Goal: Task Accomplishment & Management: Complete application form

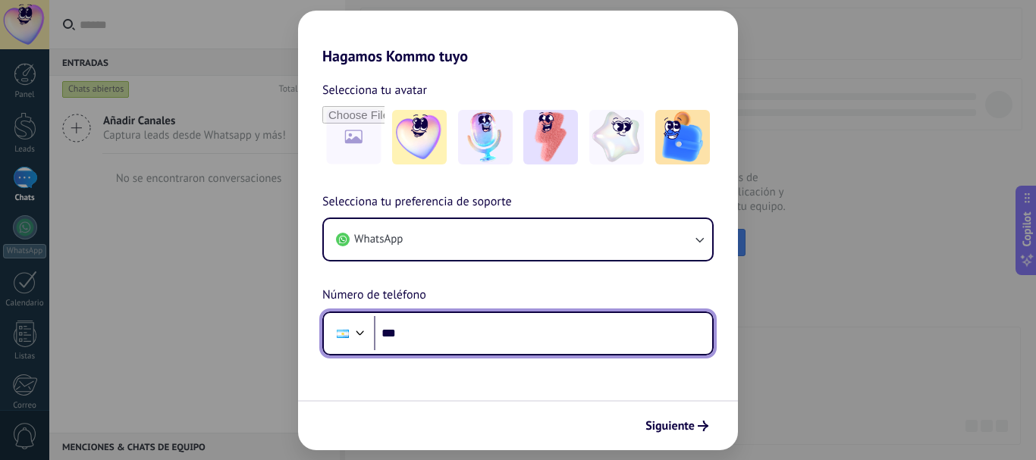
click at [506, 331] on input "***" at bounding box center [543, 333] width 338 height 35
click at [478, 334] on input "***" at bounding box center [543, 333] width 338 height 35
type input "**********"
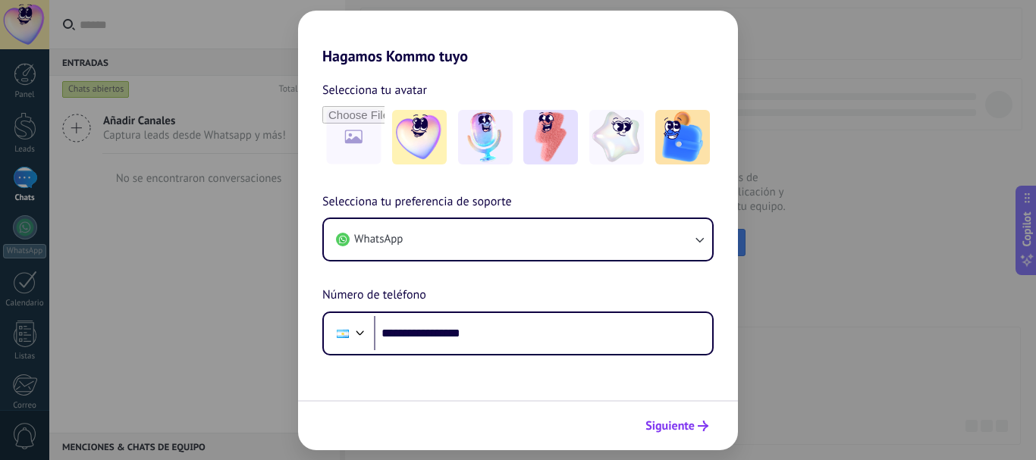
click at [682, 425] on span "Siguiente" at bounding box center [669, 426] width 49 height 11
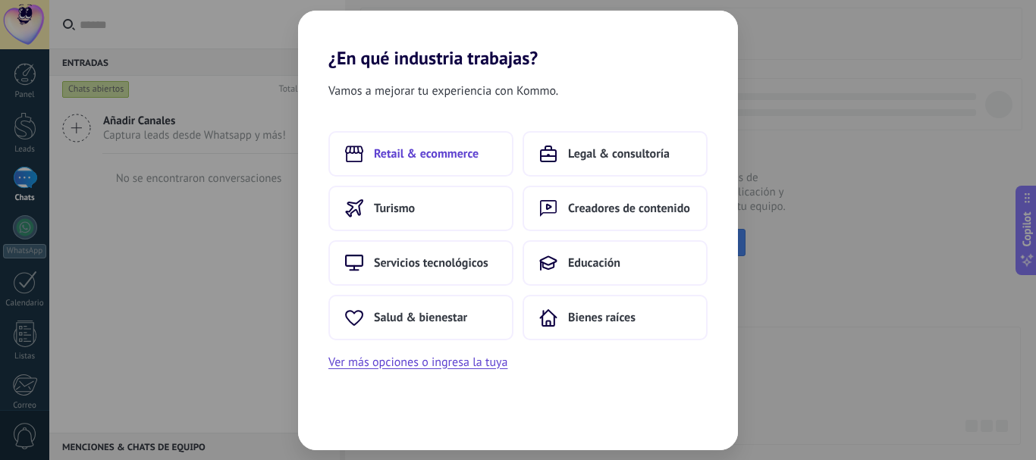
click at [436, 158] on span "Retail & ecommerce" at bounding box center [426, 153] width 105 height 15
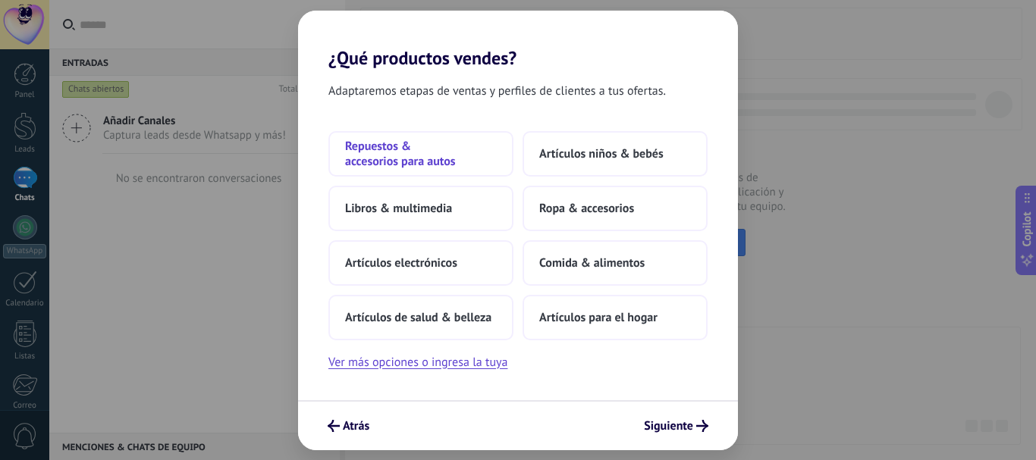
click at [444, 142] on span "Repuestos & accesorios para autos" at bounding box center [421, 154] width 152 height 30
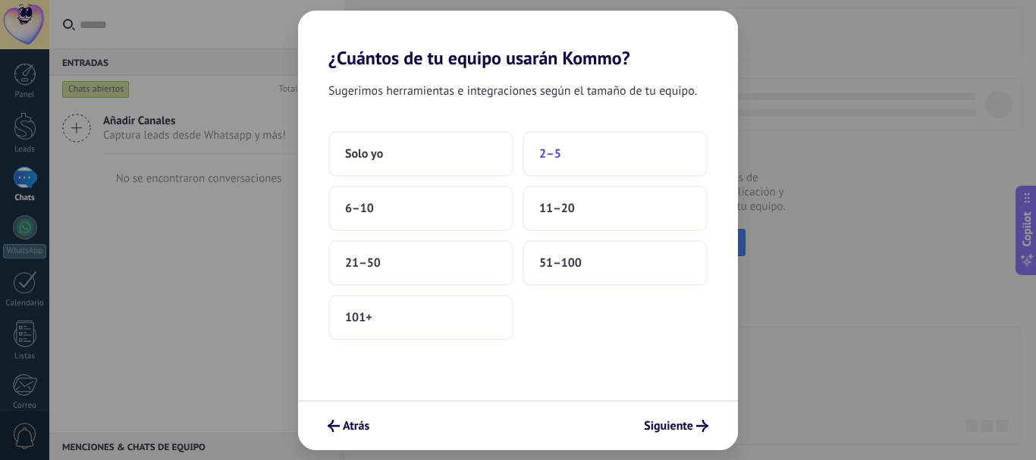
click at [538, 162] on button "2–5" at bounding box center [614, 153] width 185 height 45
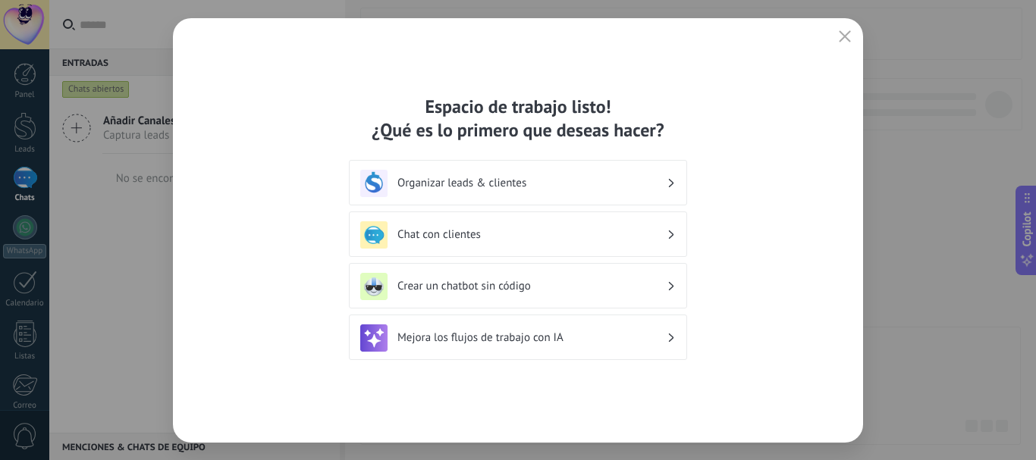
click at [503, 227] on h3 "Chat con clientes" at bounding box center [531, 234] width 269 height 14
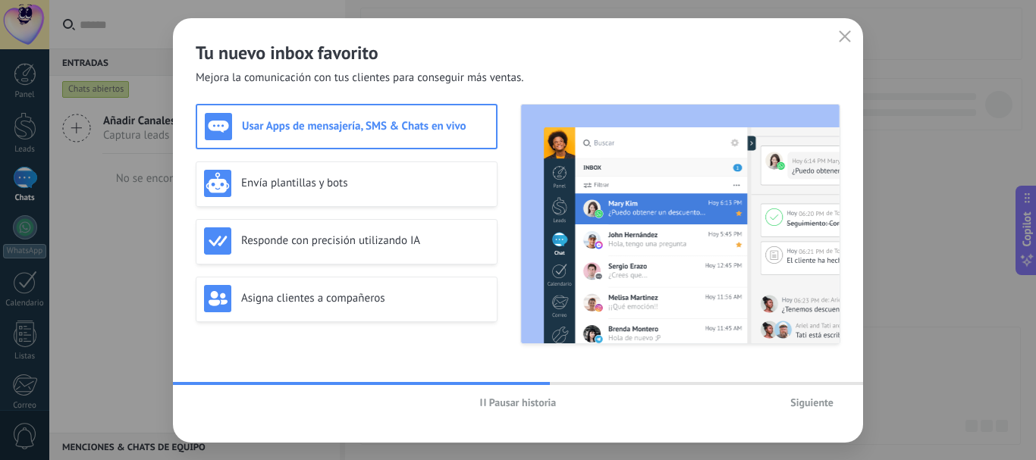
click at [804, 398] on span "Siguiente" at bounding box center [811, 402] width 43 height 11
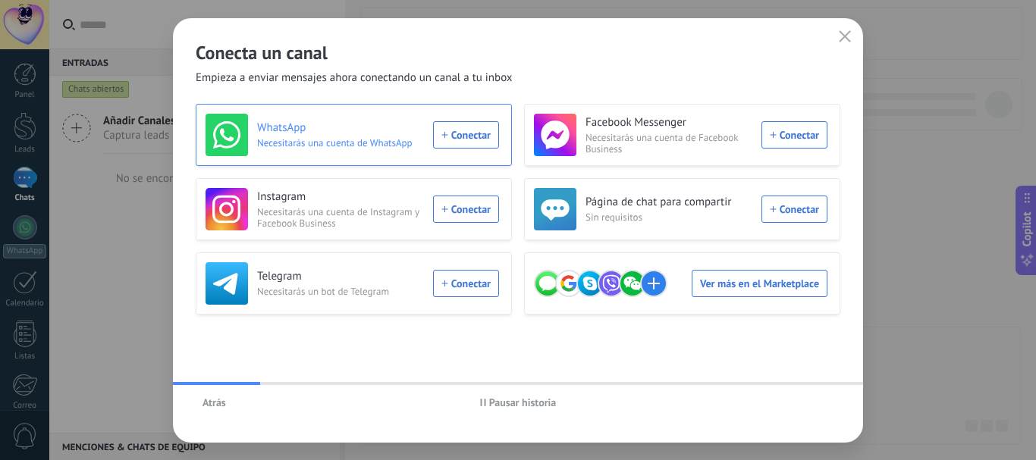
click at [464, 145] on div "WhatsApp Necesitarás una cuenta de WhatsApp Conectar" at bounding box center [351, 135] width 293 height 42
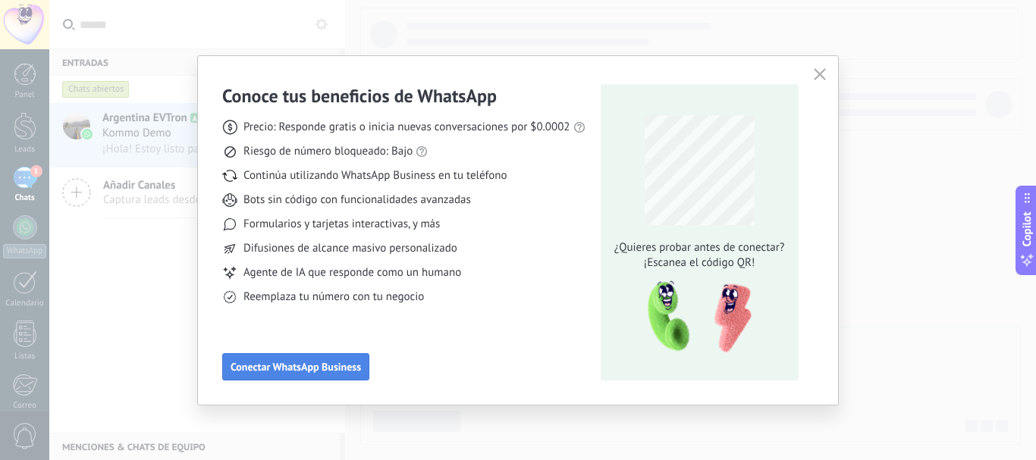
click at [323, 372] on span "Conectar WhatsApp Business" at bounding box center [295, 367] width 130 height 11
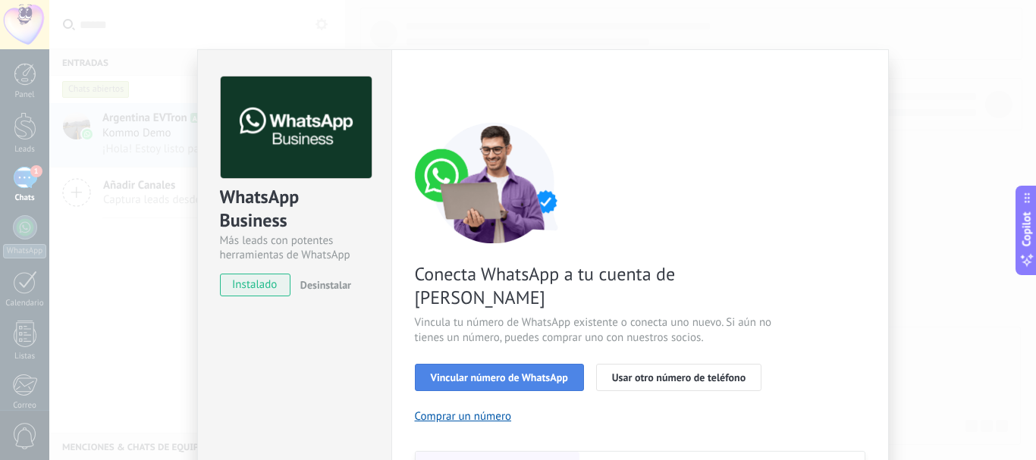
scroll to position [152, 0]
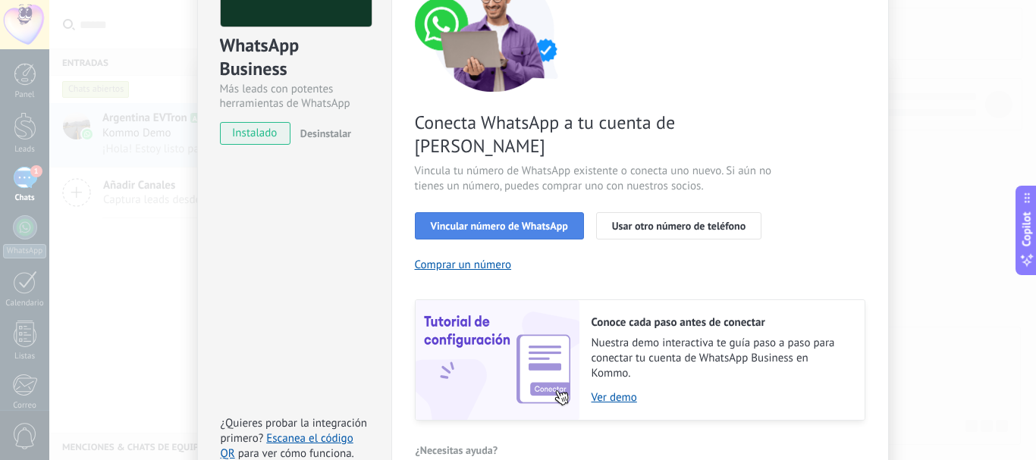
click at [510, 212] on button "Vincular número de WhatsApp" at bounding box center [499, 225] width 169 height 27
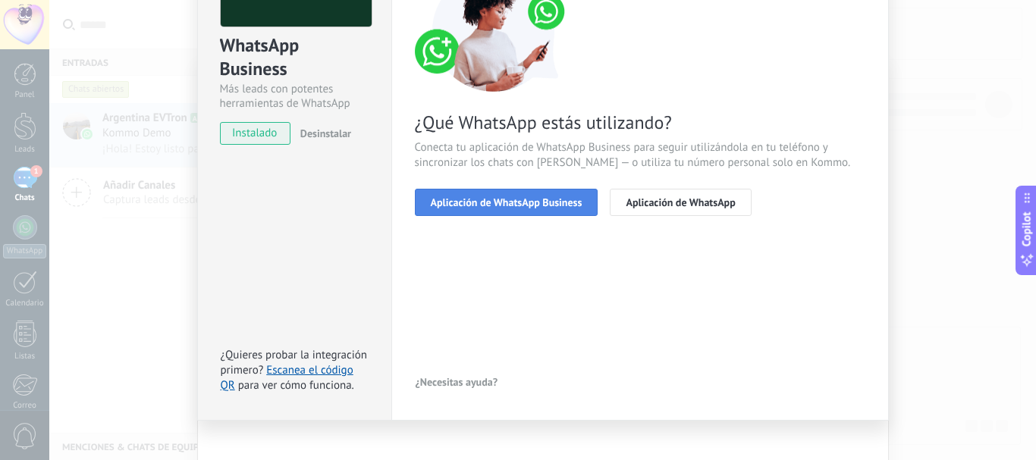
click at [577, 206] on span "Aplicación de WhatsApp Business" at bounding box center [507, 202] width 152 height 11
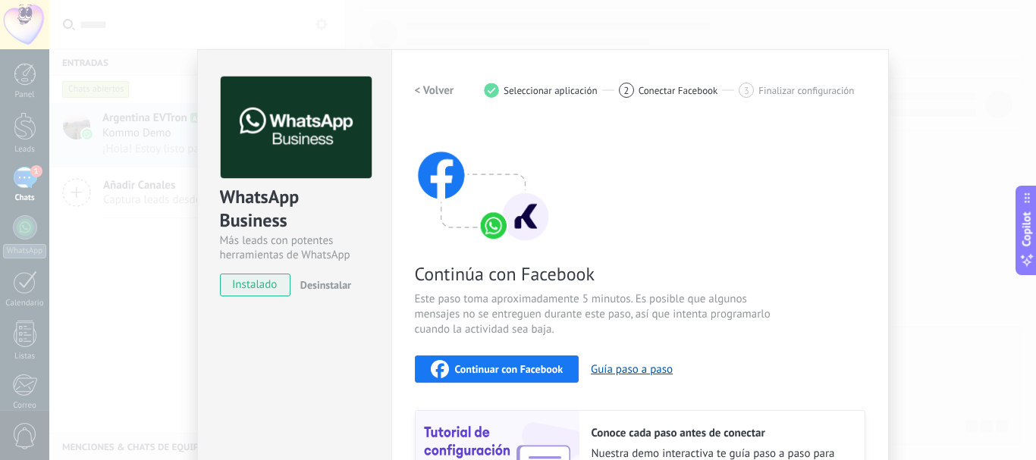
scroll to position [76, 0]
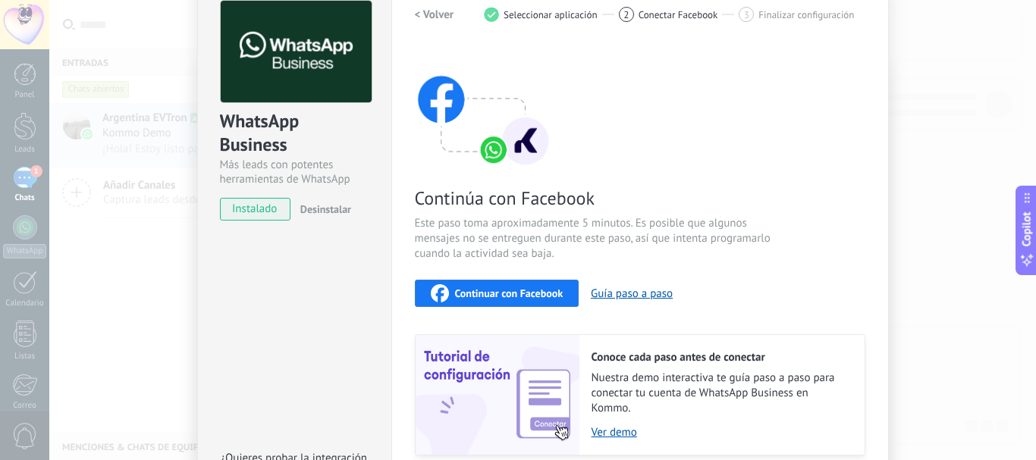
click at [520, 284] on button "Continuar con Facebook" at bounding box center [497, 293] width 165 height 27
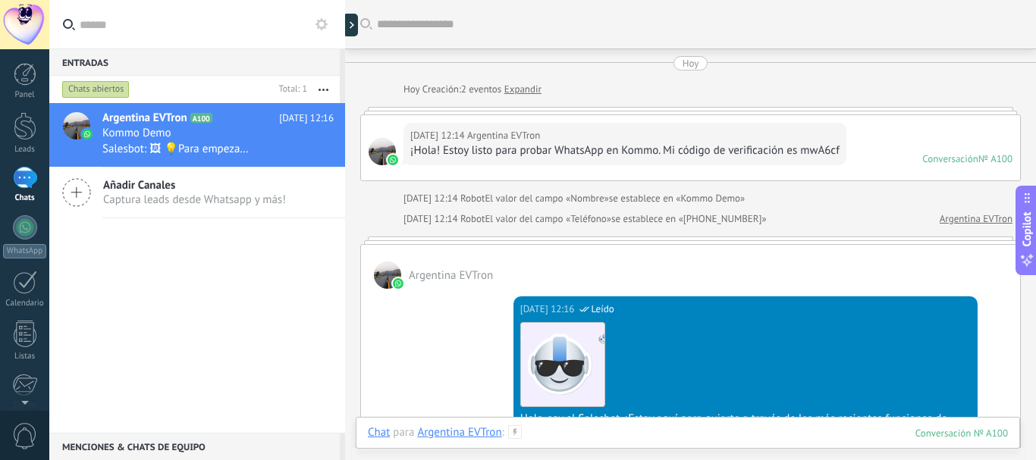
click at [528, 428] on div at bounding box center [688, 447] width 640 height 45
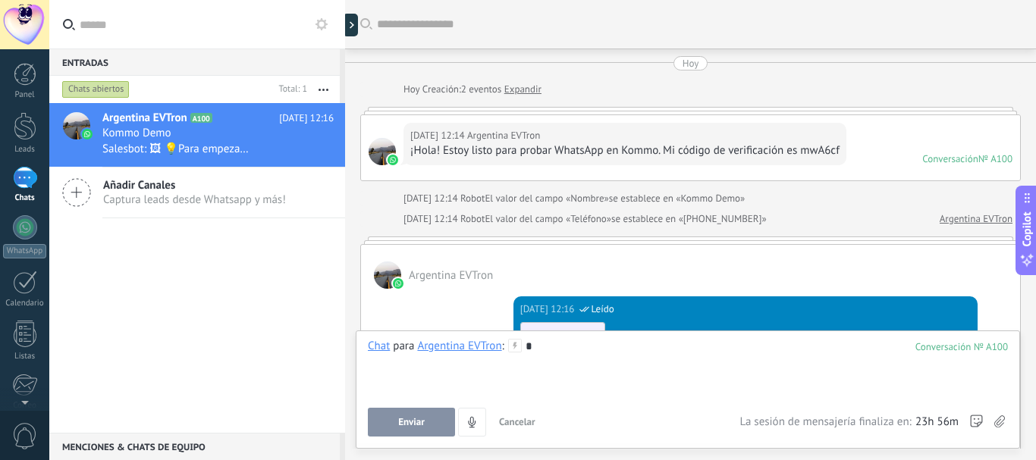
click at [437, 425] on button "Enviar" at bounding box center [411, 422] width 87 height 29
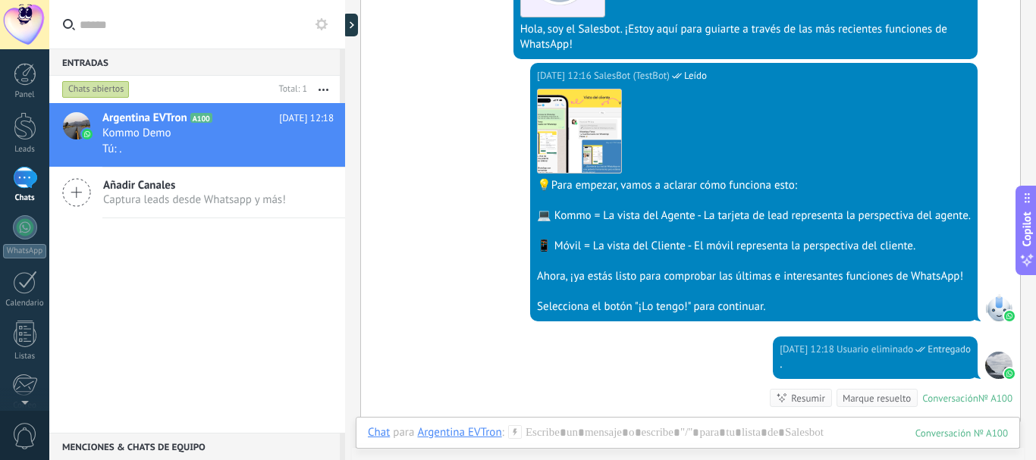
scroll to position [617, 0]
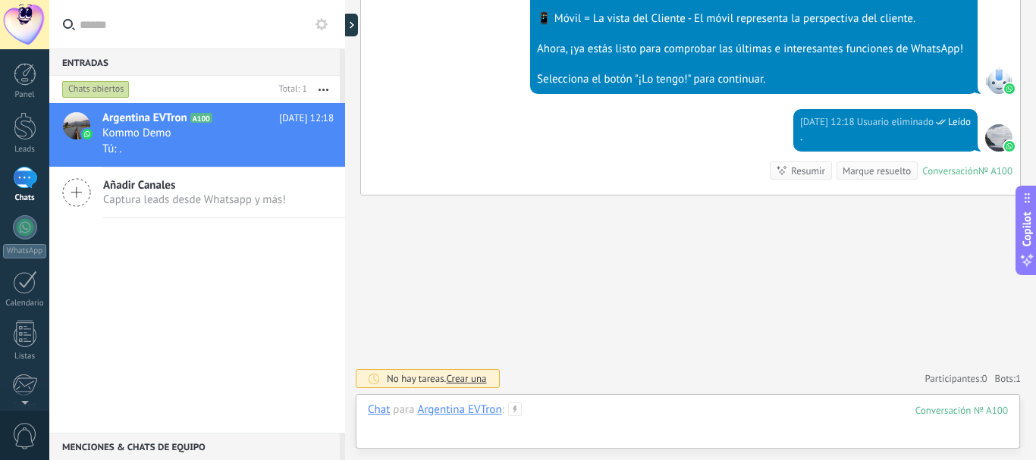
drag, startPoint x: 644, startPoint y: 424, endPoint x: 651, endPoint y: 419, distance: 8.2
click at [651, 419] on div at bounding box center [688, 425] width 640 height 45
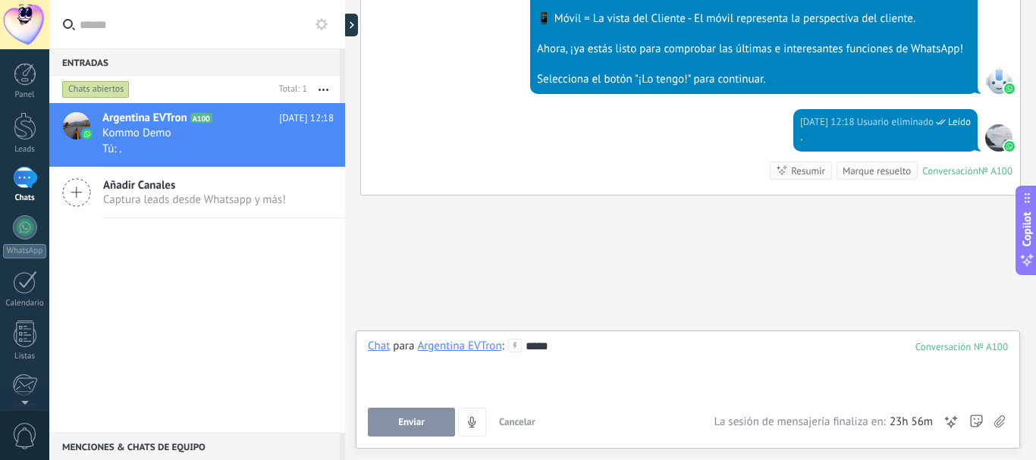
click at [397, 429] on button "Enviar" at bounding box center [411, 422] width 87 height 29
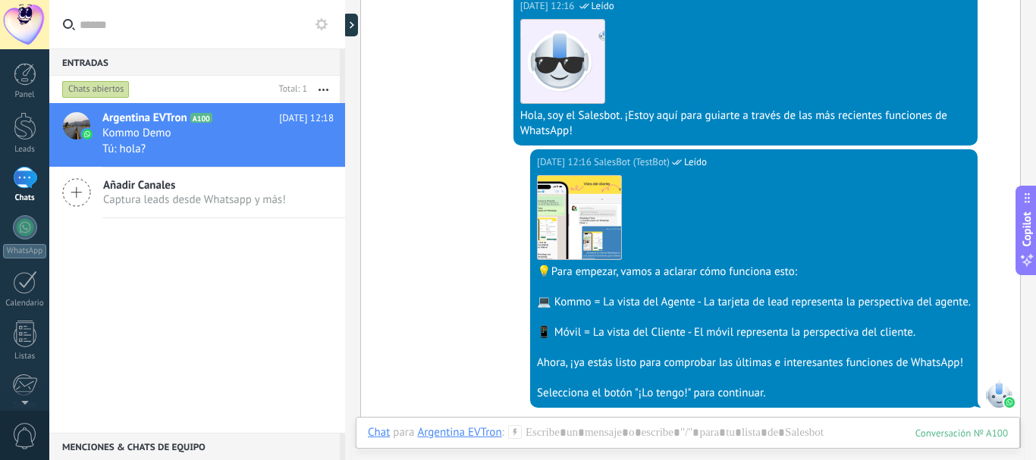
scroll to position [663, 0]
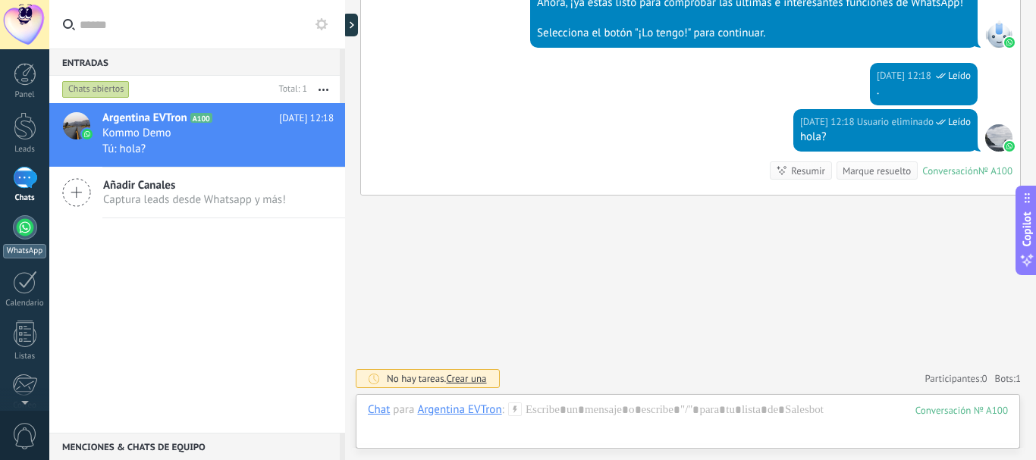
click at [23, 225] on div at bounding box center [25, 227] width 24 height 24
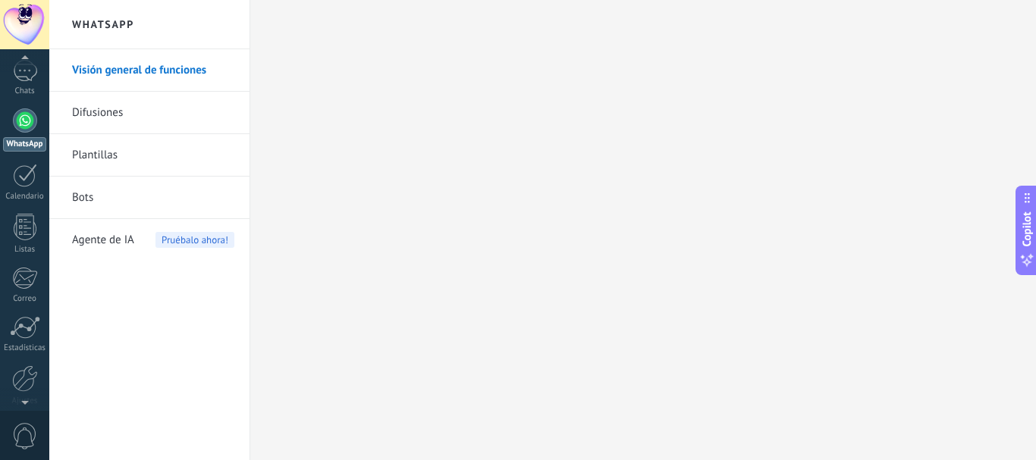
scroll to position [121, 0]
click at [26, 420] on div "0" at bounding box center [24, 435] width 49 height 50
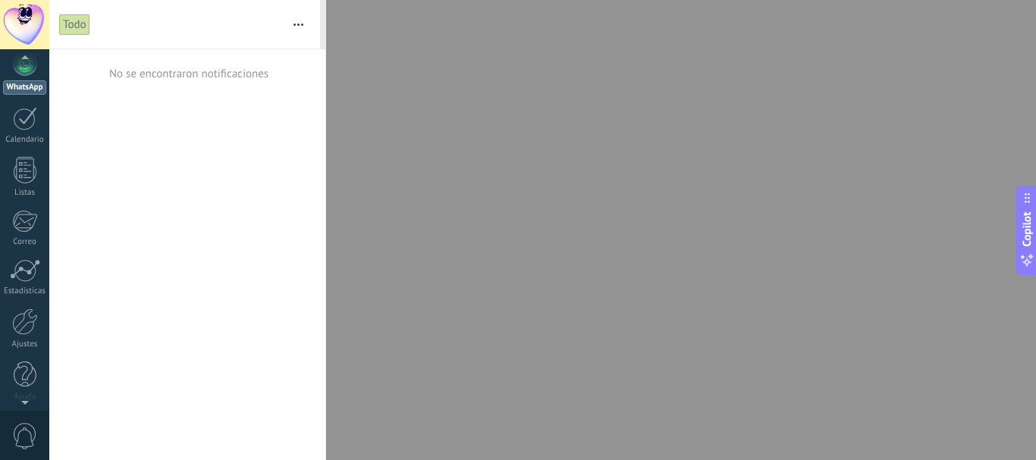
scroll to position [0, 0]
click at [19, 84] on div at bounding box center [25, 74] width 23 height 23
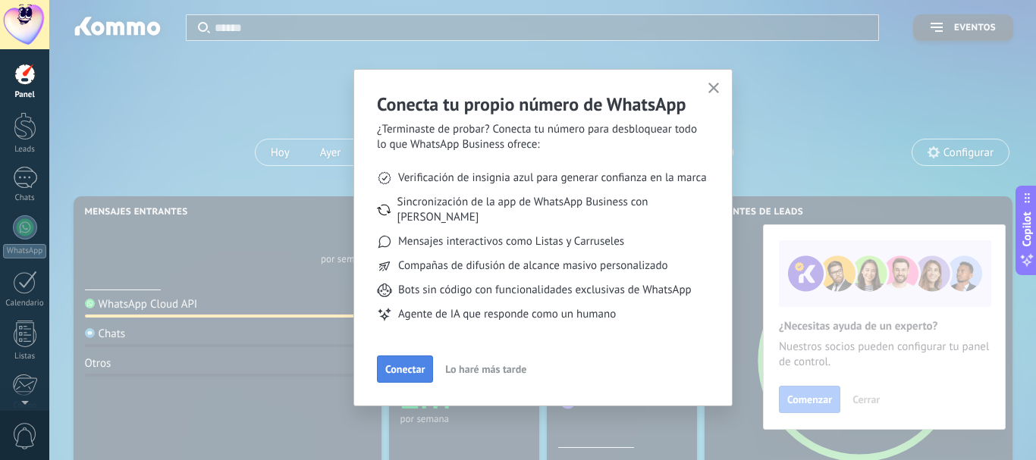
click at [399, 364] on span "Conectar" at bounding box center [404, 369] width 39 height 11
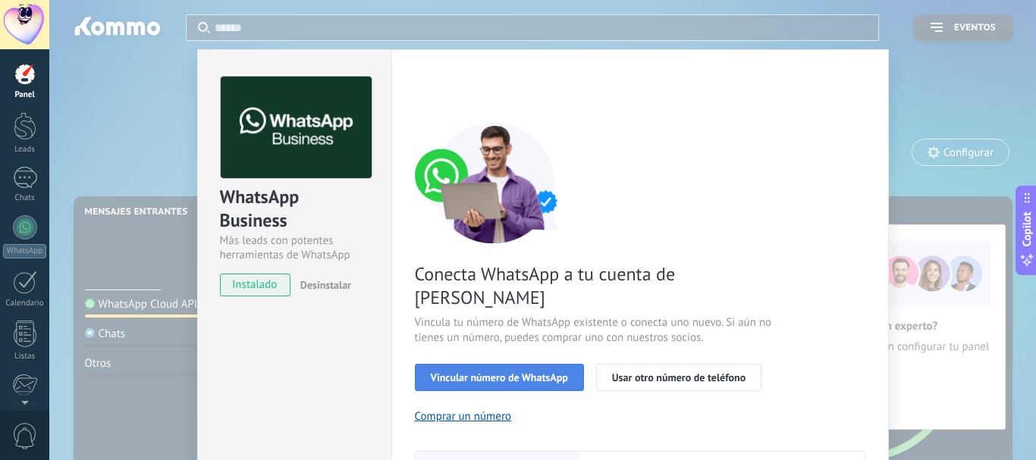
click at [496, 372] on span "Vincular número de WhatsApp" at bounding box center [499, 377] width 137 height 11
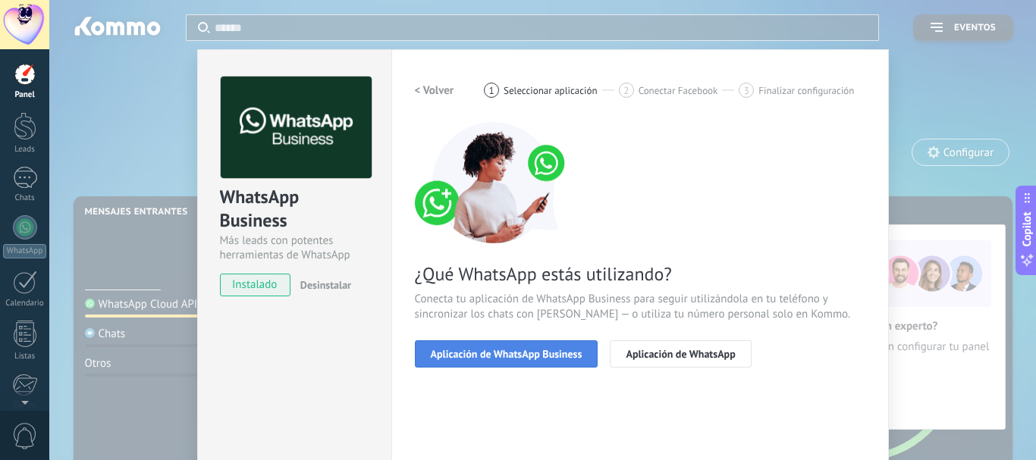
click at [496, 352] on span "Aplicación de WhatsApp Business" at bounding box center [507, 354] width 152 height 11
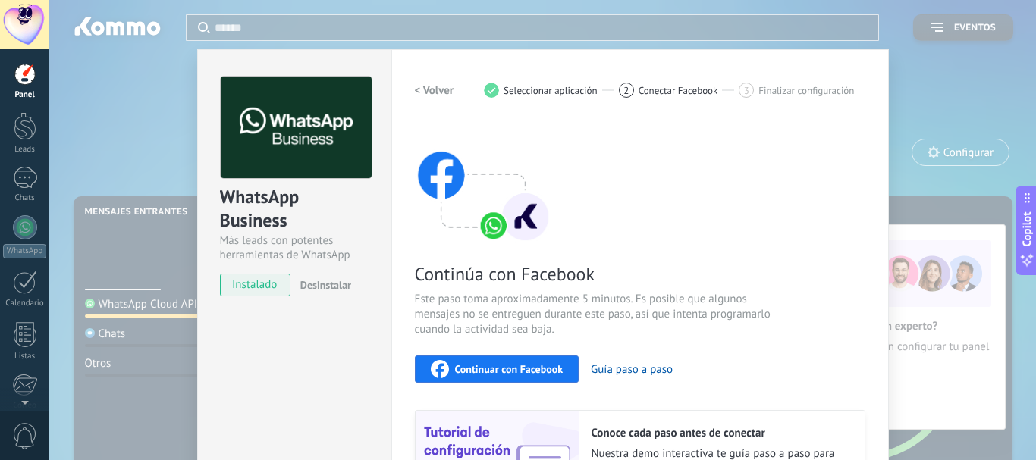
click at [497, 356] on div "Continuar con Facebook Guía paso a paso" at bounding box center [640, 369] width 450 height 27
click at [491, 372] on span "Continuar con Facebook" at bounding box center [509, 369] width 108 height 11
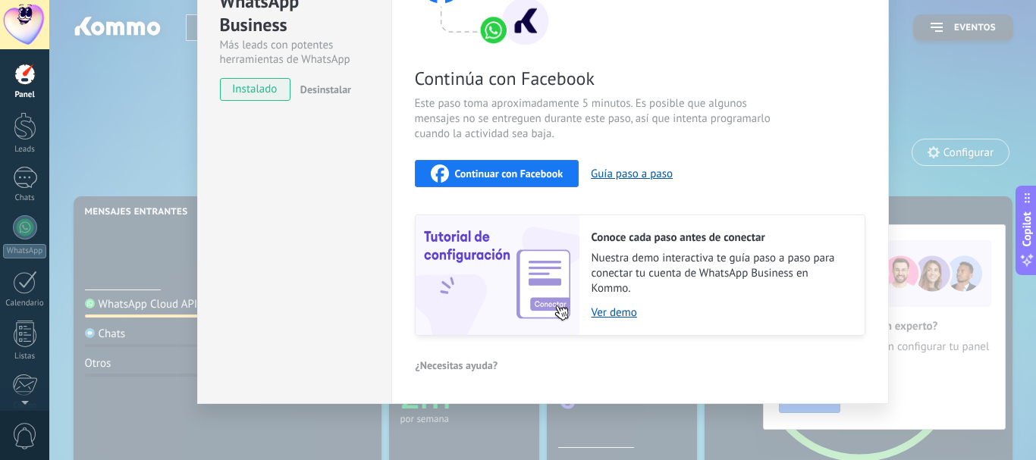
click at [94, 186] on div "WhatsApp Business Más leads con potentes herramientas de WhatsApp instalado Des…" at bounding box center [542, 230] width 986 height 460
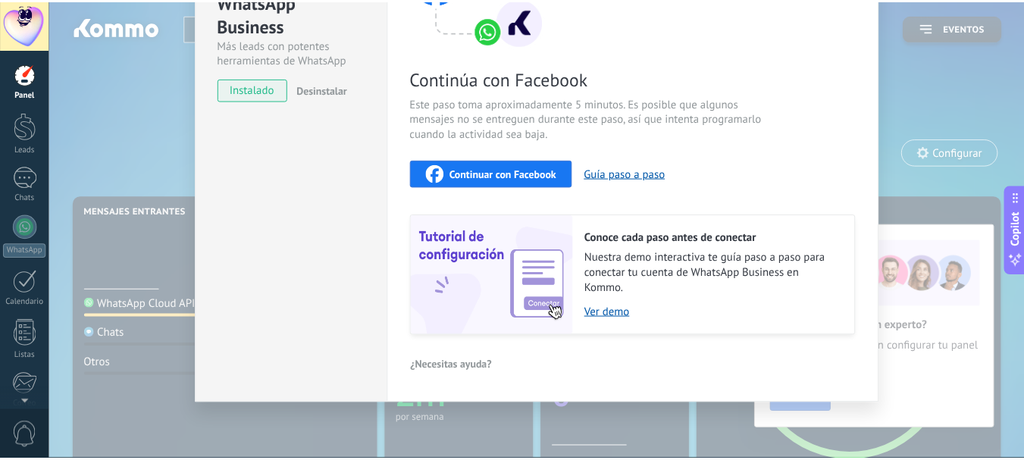
scroll to position [0, 0]
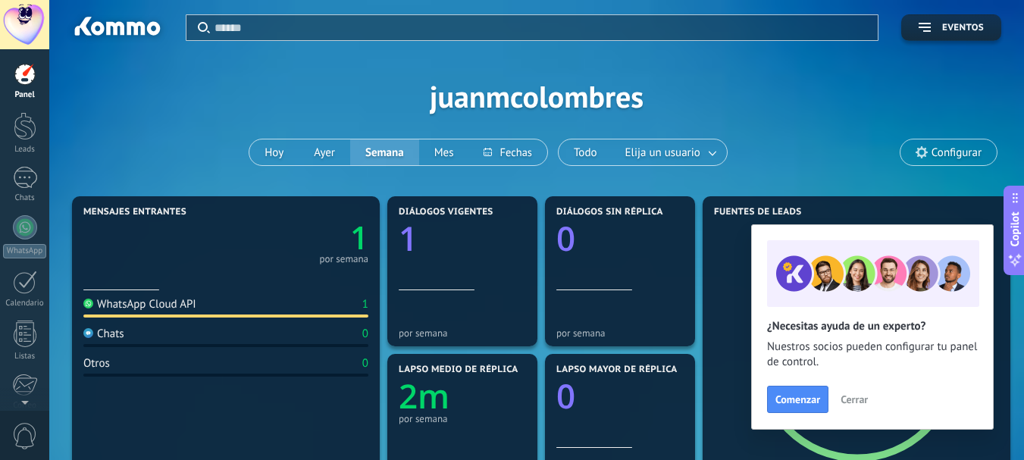
click at [970, 153] on span "Configurar" at bounding box center [957, 152] width 50 height 13
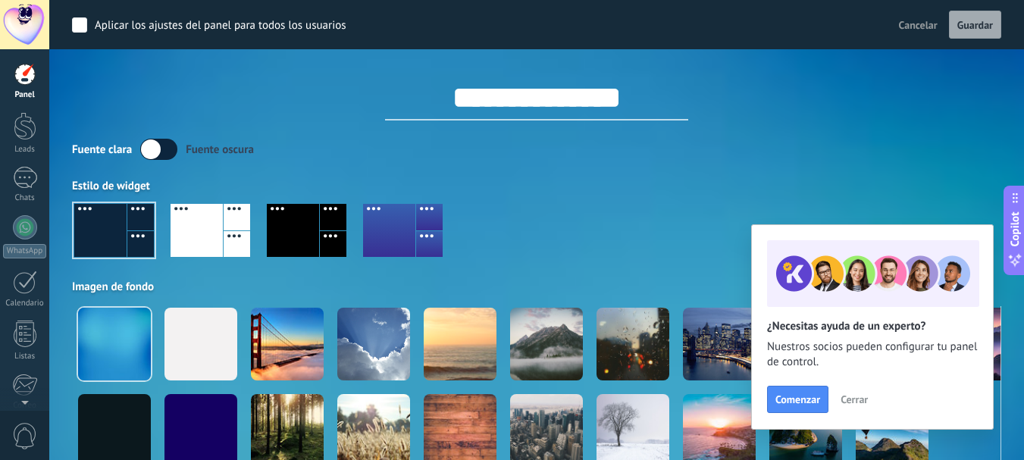
click at [905, 21] on span "Cancelar" at bounding box center [918, 25] width 39 height 14
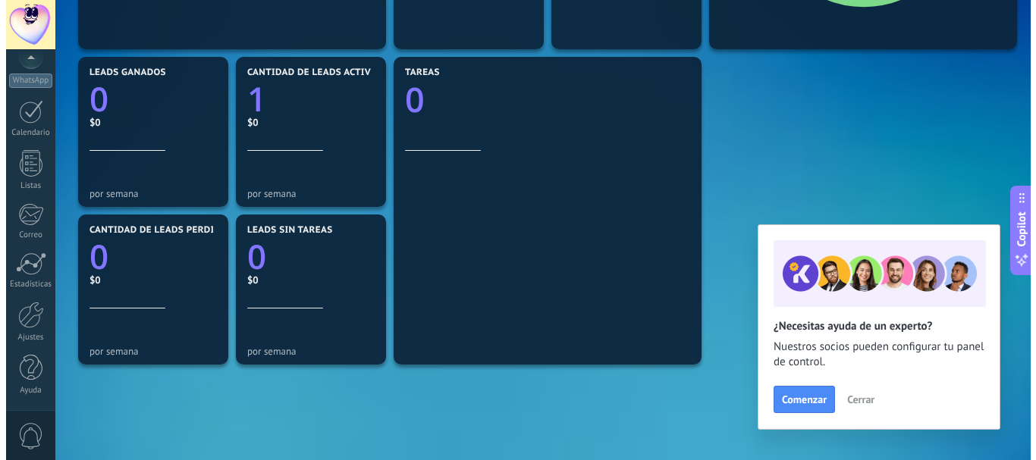
scroll to position [567, 0]
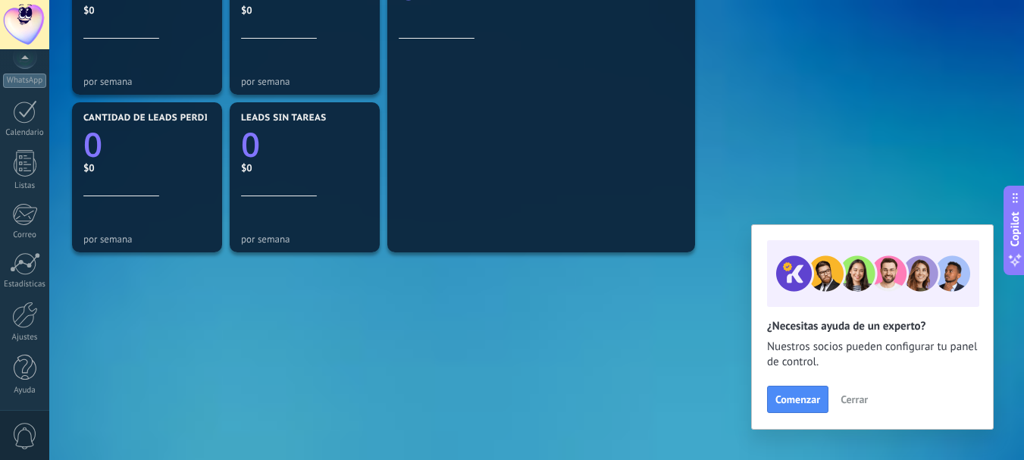
click at [28, 438] on span "0" at bounding box center [25, 436] width 26 height 27
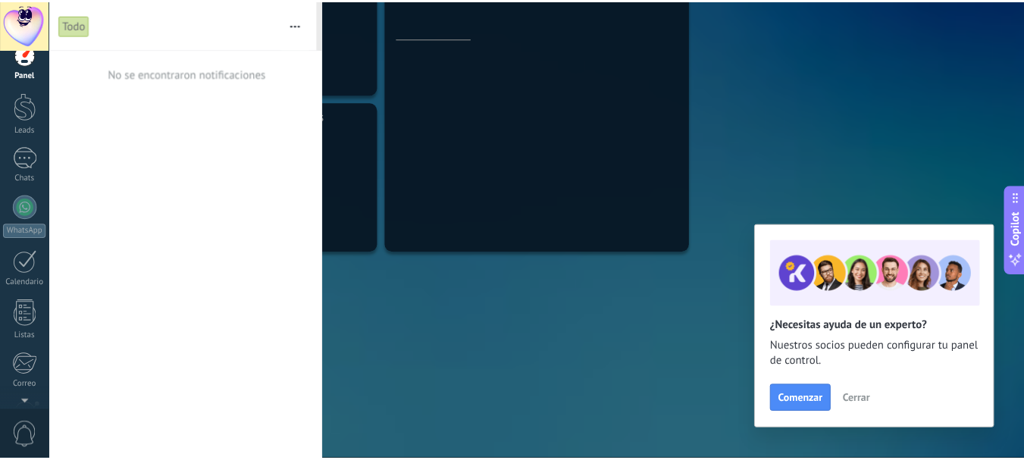
scroll to position [0, 0]
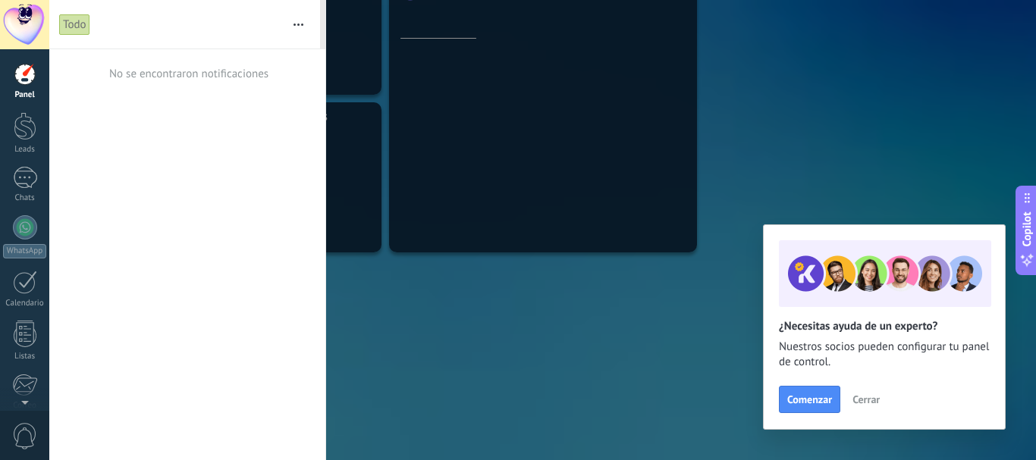
click at [465, 353] on div at bounding box center [518, 230] width 1036 height 460
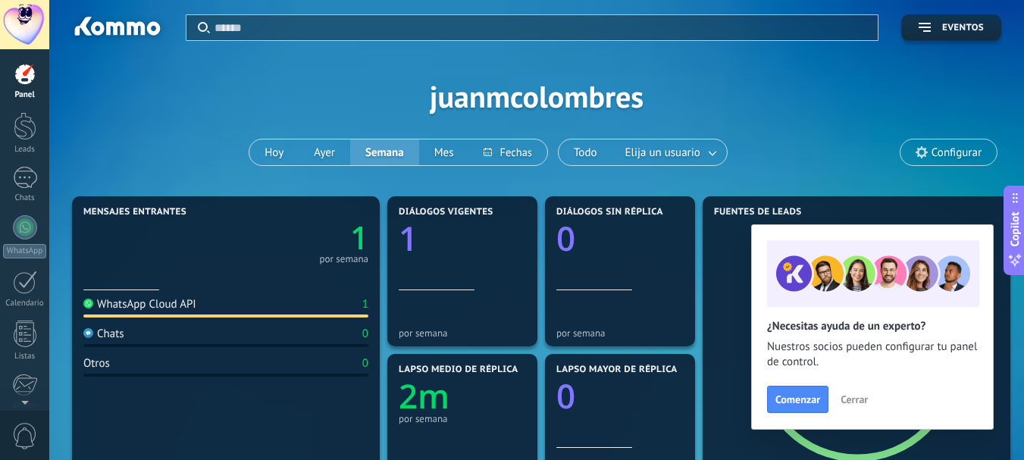
click at [935, 150] on span "Configurar" at bounding box center [957, 152] width 50 height 13
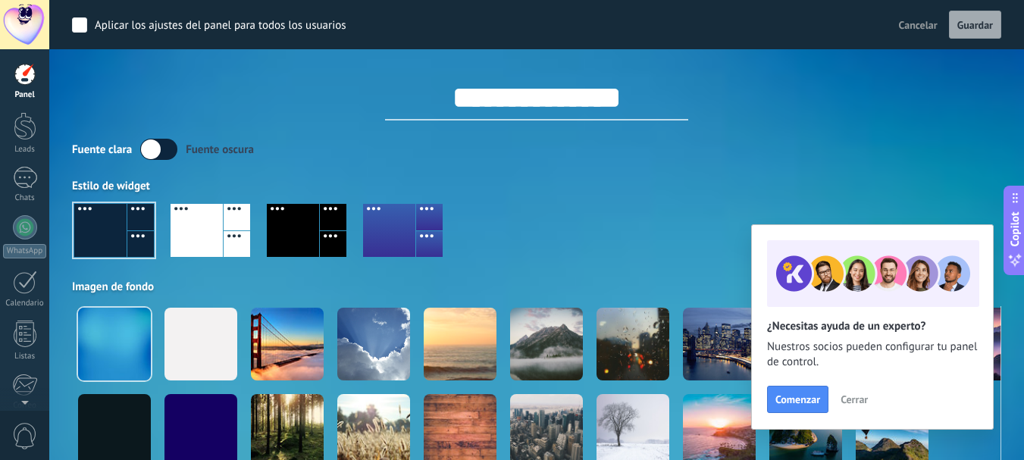
click at [856, 400] on span "Cerrar" at bounding box center [854, 399] width 27 height 11
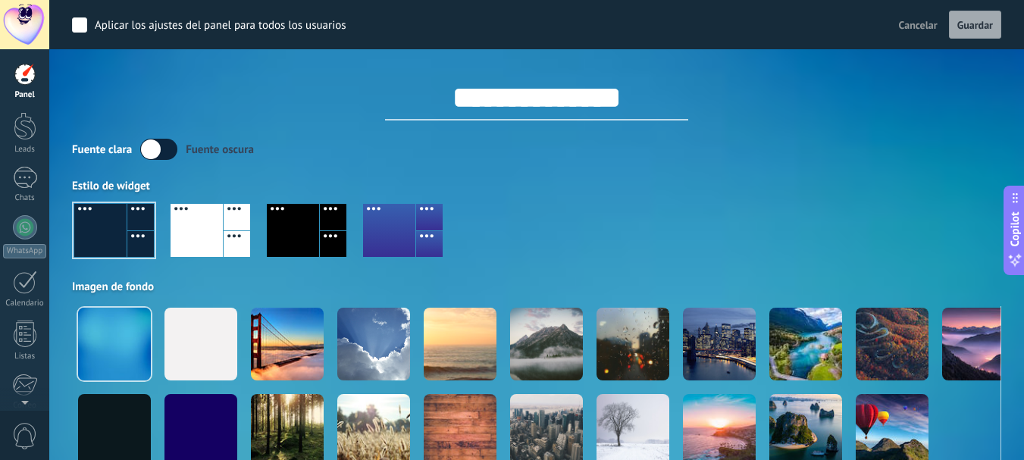
click at [24, 73] on div at bounding box center [25, 74] width 23 height 23
